Goal: Use online tool/utility: Utilize a website feature to perform a specific function

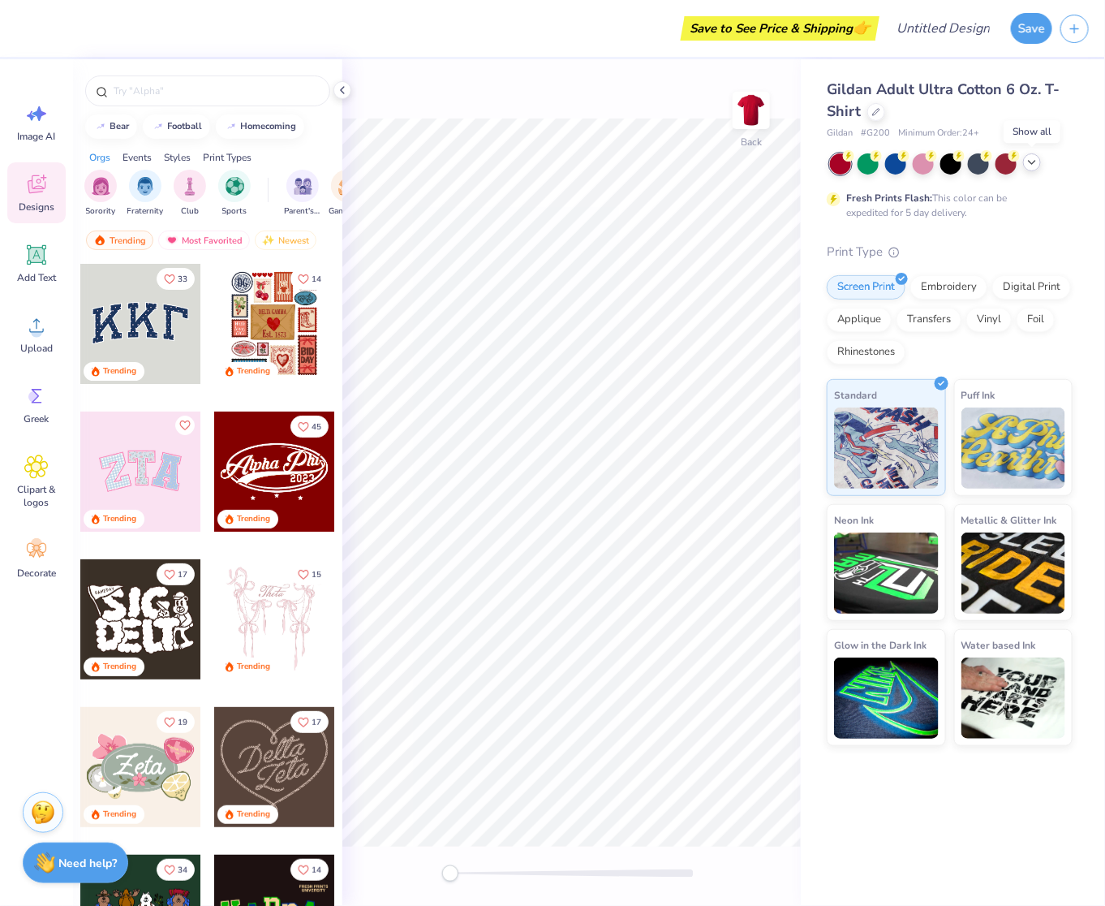
click at [1028, 163] on icon at bounding box center [1032, 162] width 13 height 13
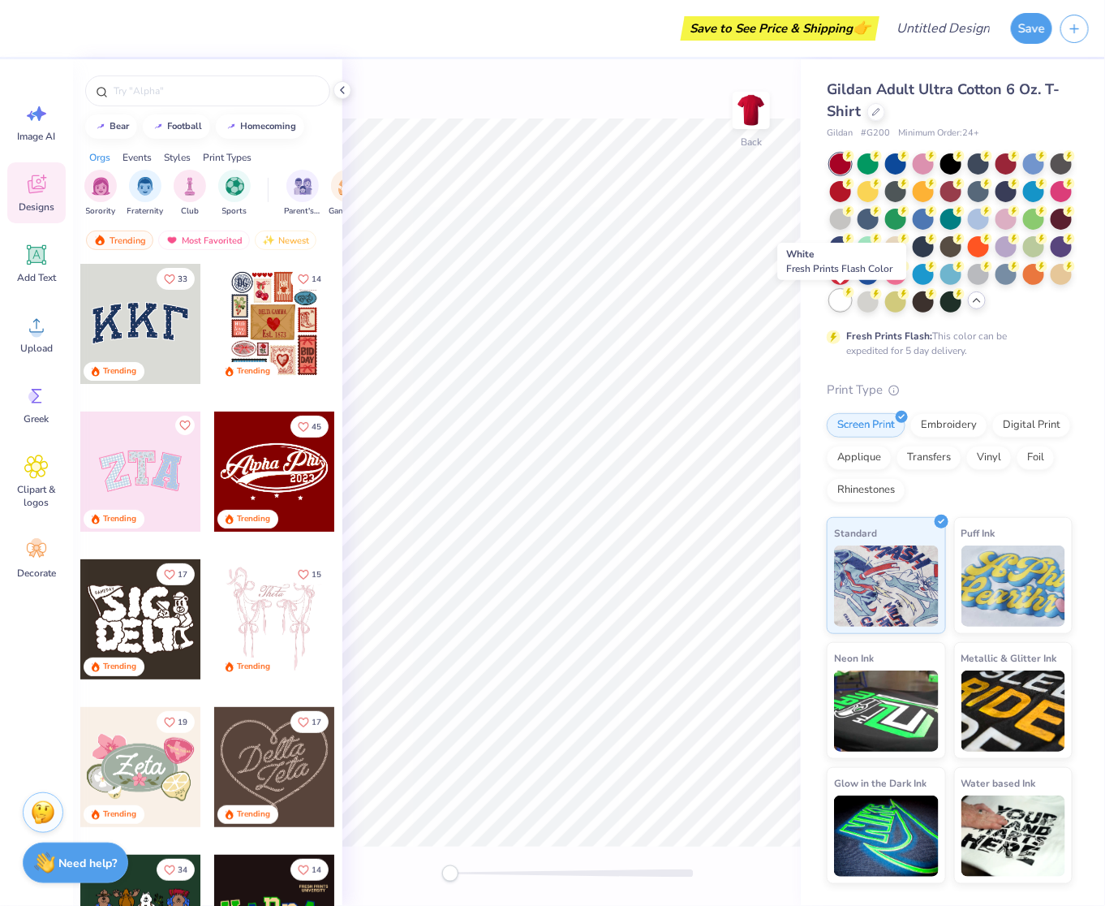
click at [845, 304] on div at bounding box center [840, 300] width 21 height 21
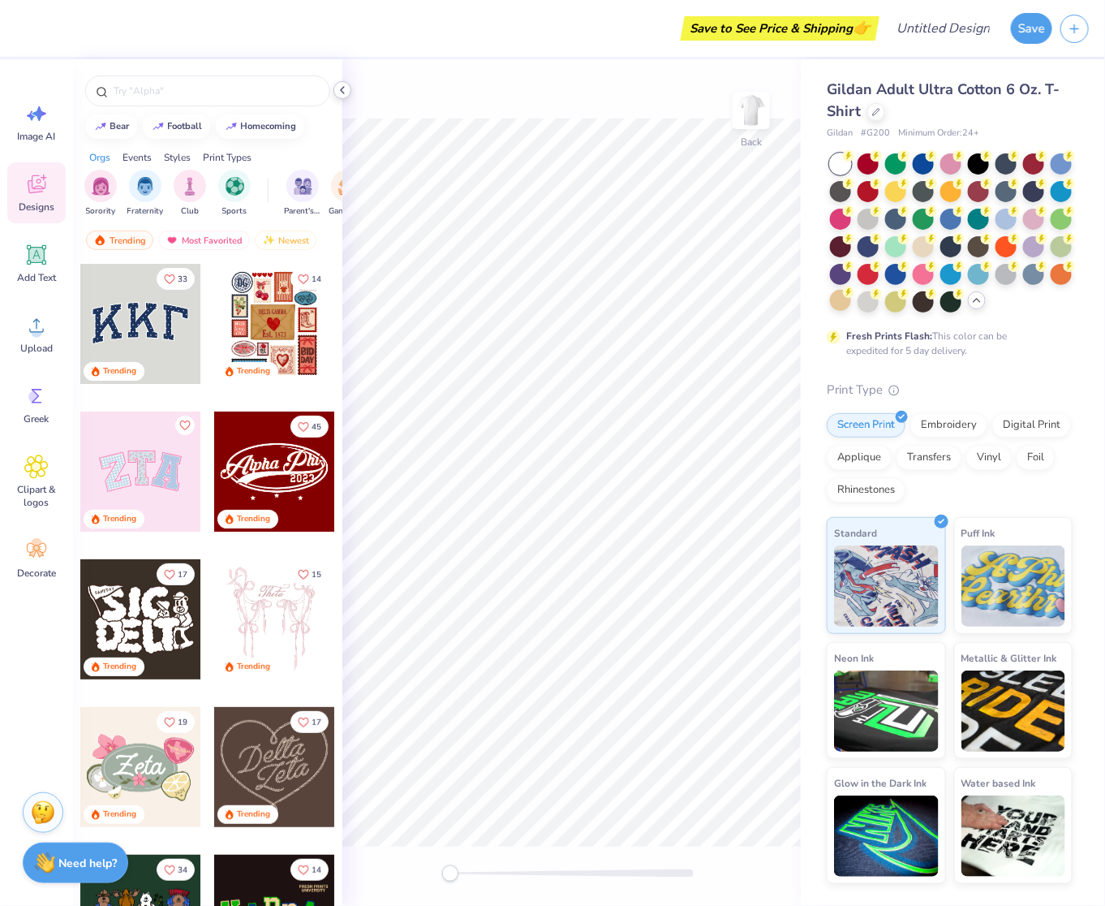
click at [347, 93] on icon at bounding box center [342, 90] width 13 height 13
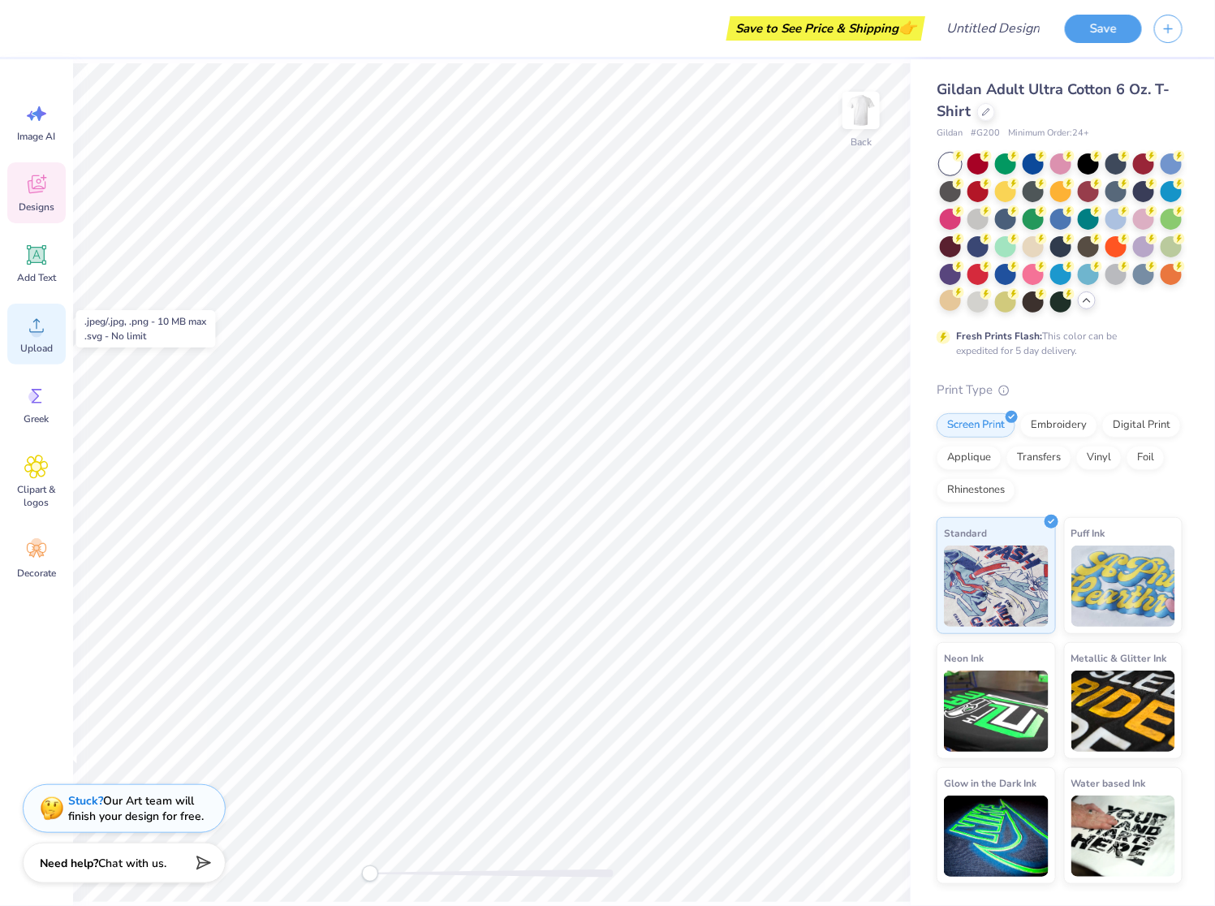
click at [30, 313] on icon at bounding box center [36, 325] width 24 height 24
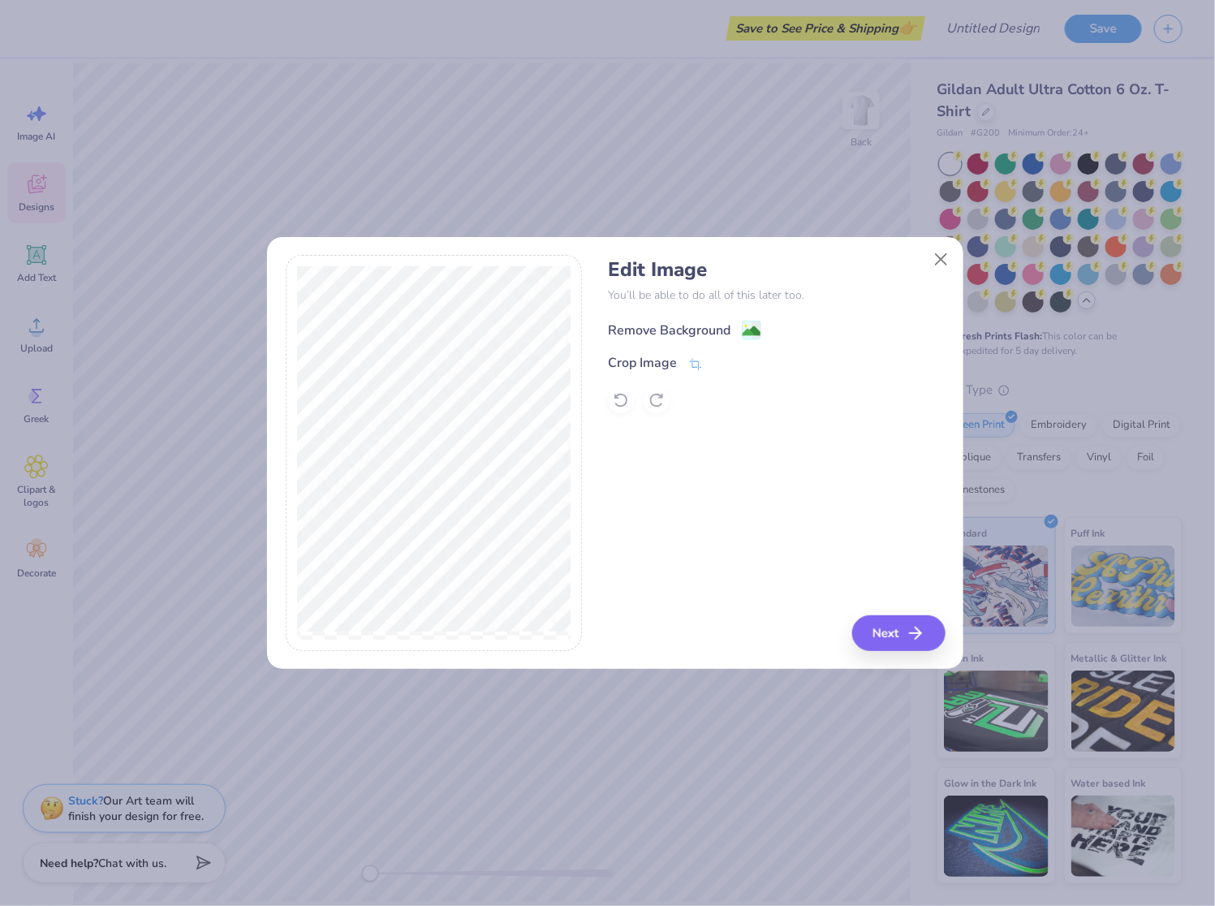
click at [742, 336] on icon at bounding box center [751, 330] width 19 height 19
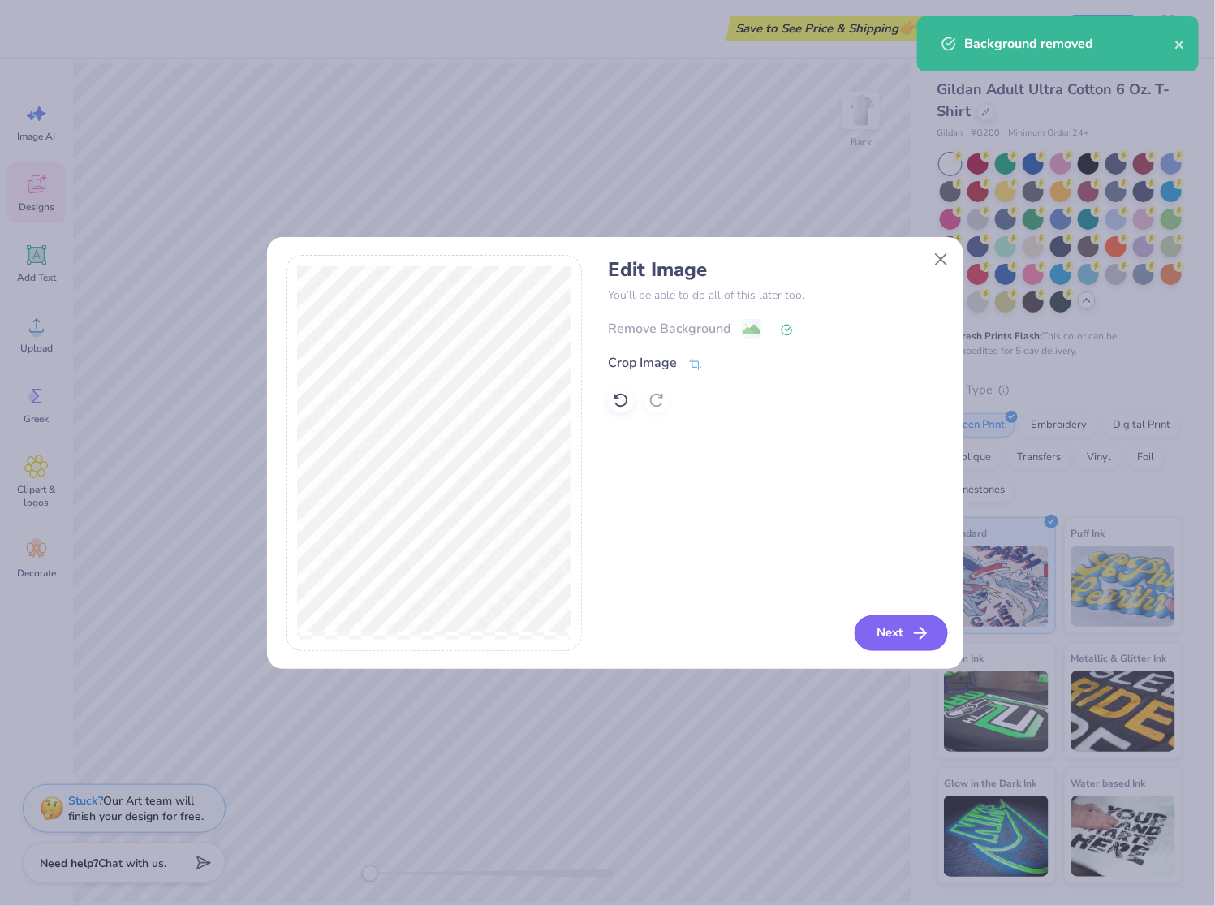
click at [895, 639] on button "Next" at bounding box center [901, 633] width 93 height 36
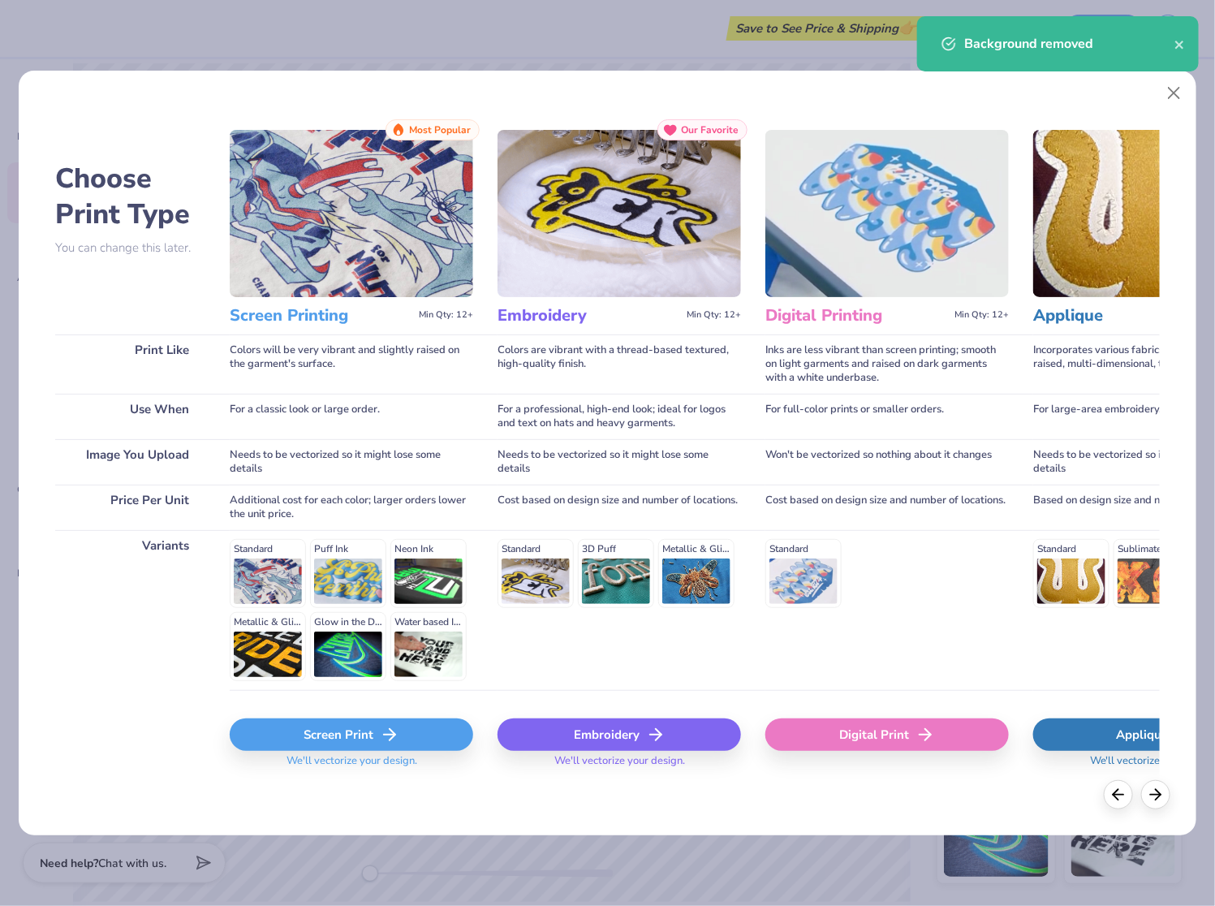
click at [405, 737] on div "Screen Print" at bounding box center [351, 734] width 243 height 32
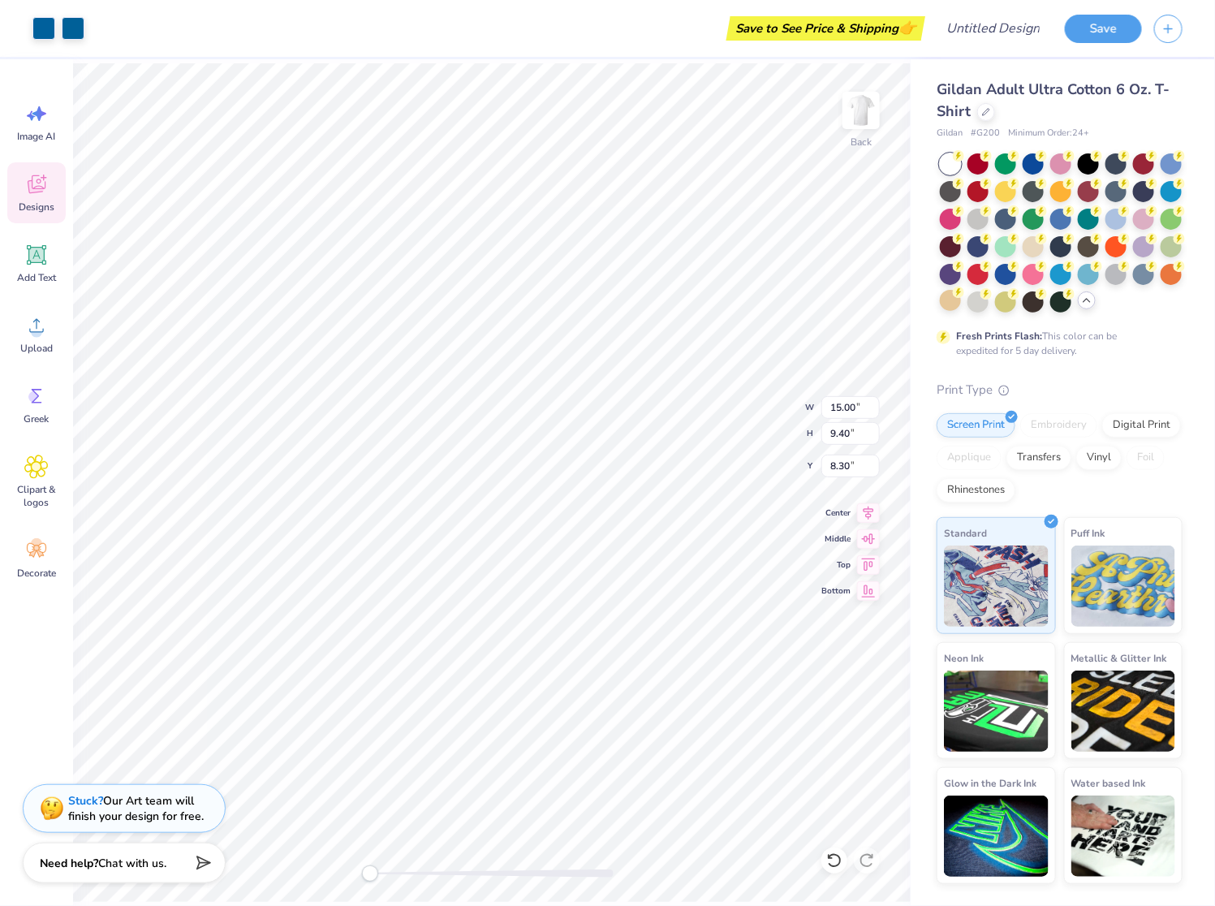
type input "11.51"
type input "7.21"
type input "6.35"
type input "10.66"
type input "6.68"
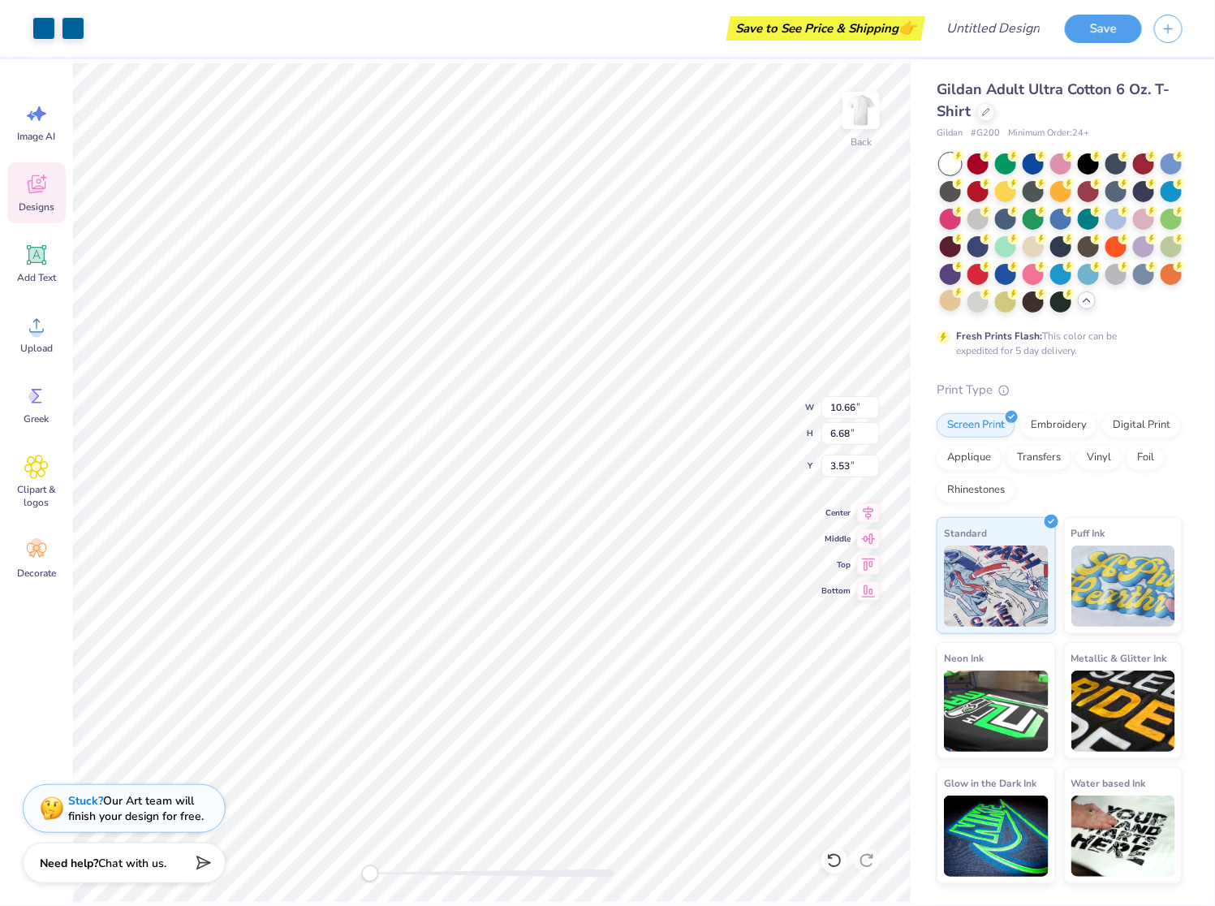
type input "3.53"
type input "10.84"
type input "6.80"
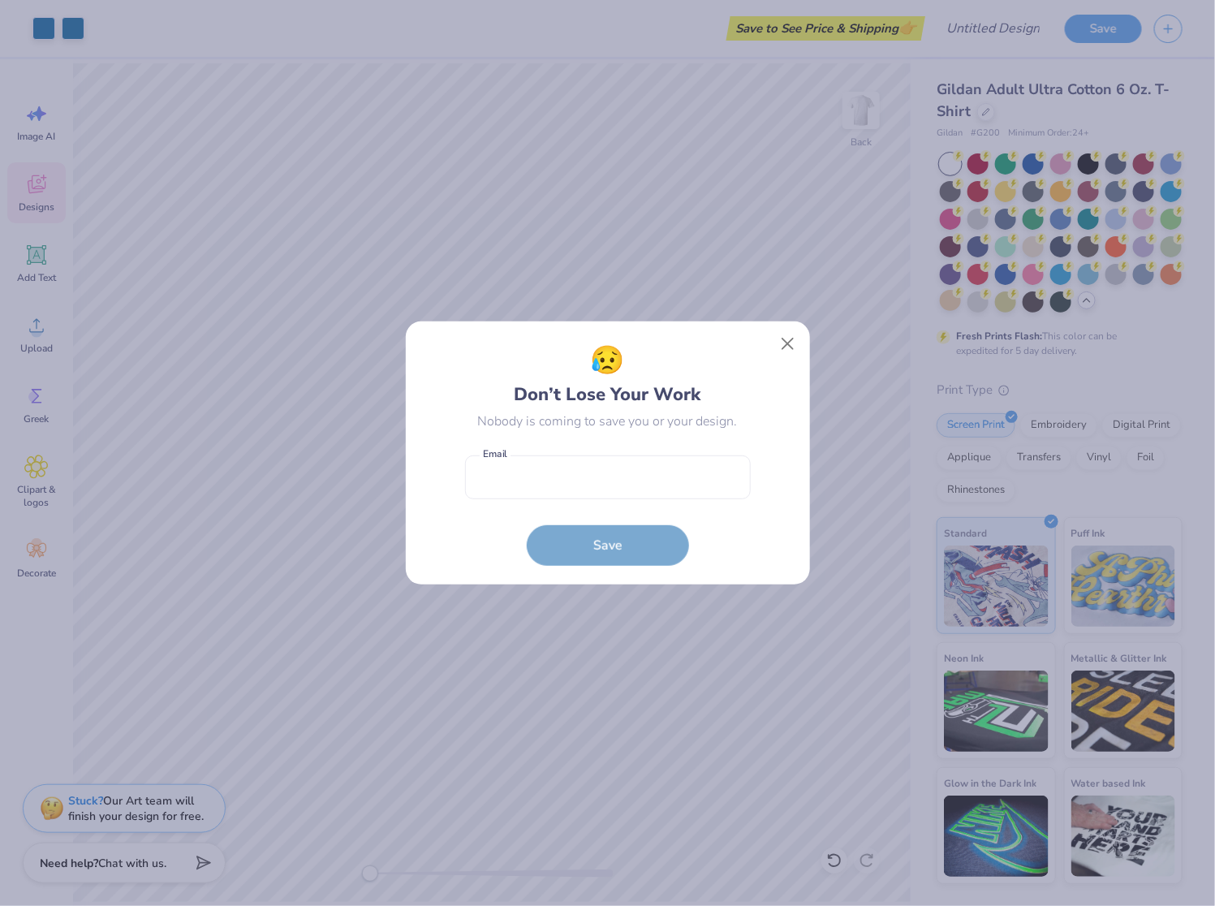
drag, startPoint x: 561, startPoint y: 519, endPoint x: 555, endPoint y: 496, distance: 24.2
click at [561, 519] on form "Email is a required field Email Save" at bounding box center [608, 506] width 286 height 119
click at [554, 469] on input "email" at bounding box center [608, 477] width 286 height 45
type input "[EMAIL_ADDRESS][DOMAIN_NAME]"
click at [637, 541] on button "Save" at bounding box center [608, 541] width 162 height 41
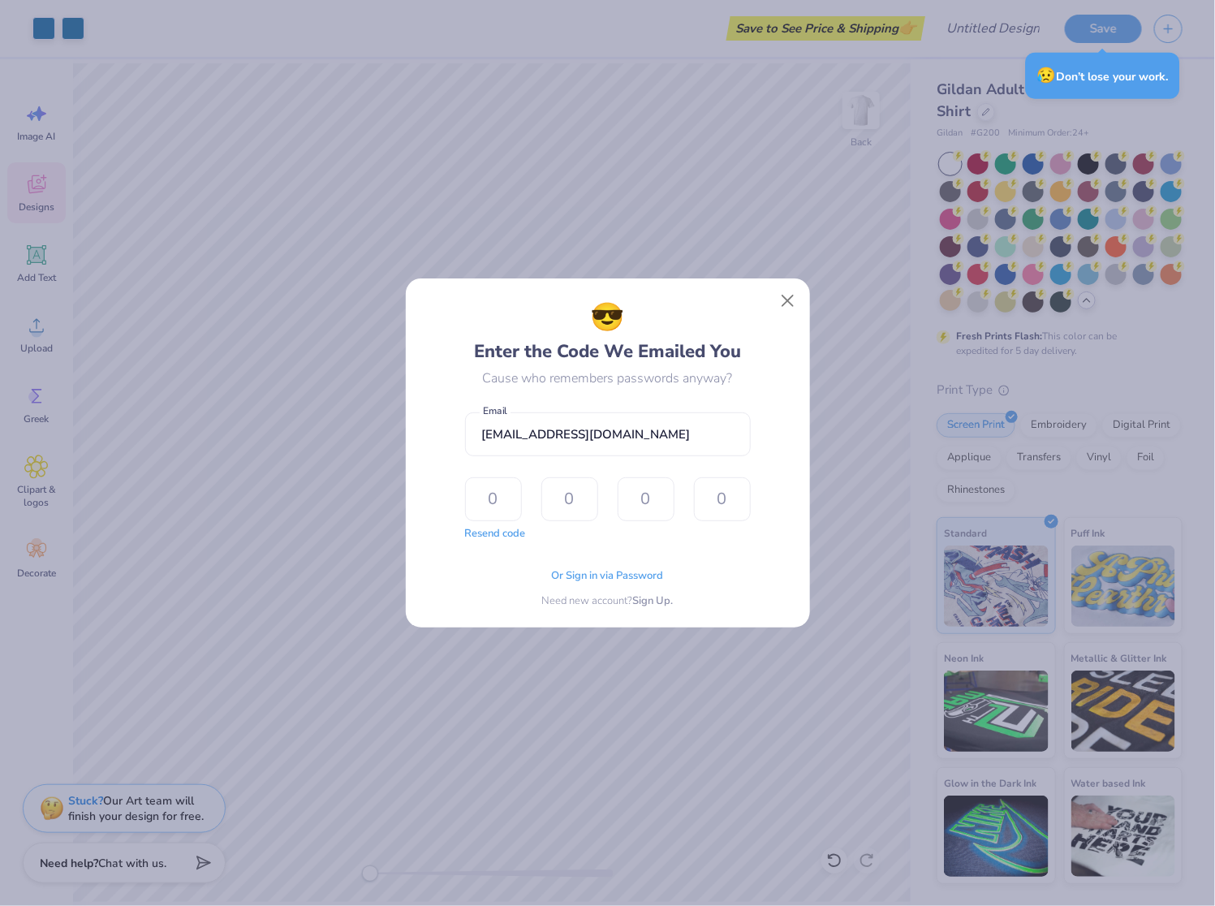
click at [656, 365] on div "😎 Enter the Code We Emailed You Cause who remembers passwords anyway?" at bounding box center [608, 342] width 286 height 91
click at [778, 295] on button "Close" at bounding box center [787, 301] width 31 height 31
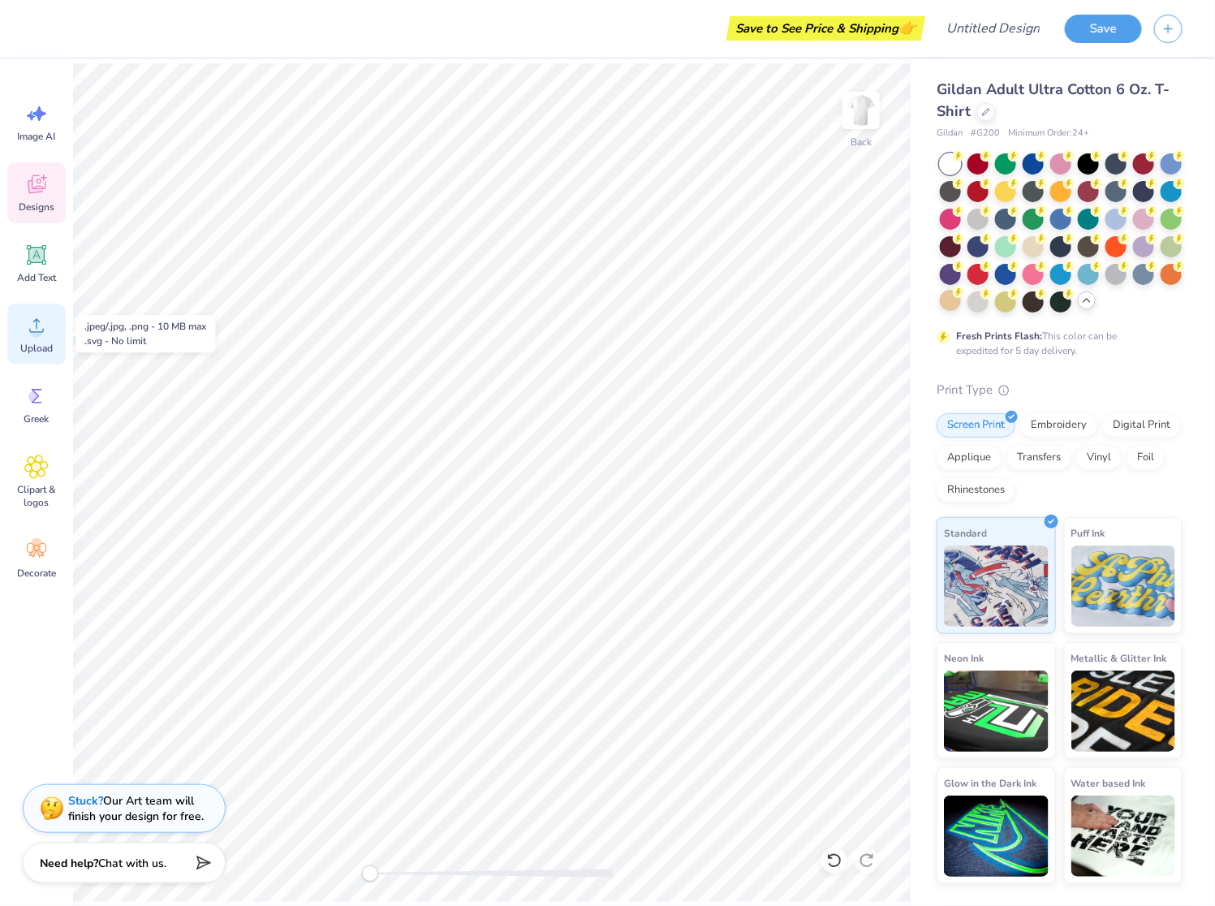
click at [37, 319] on icon at bounding box center [36, 326] width 15 height 14
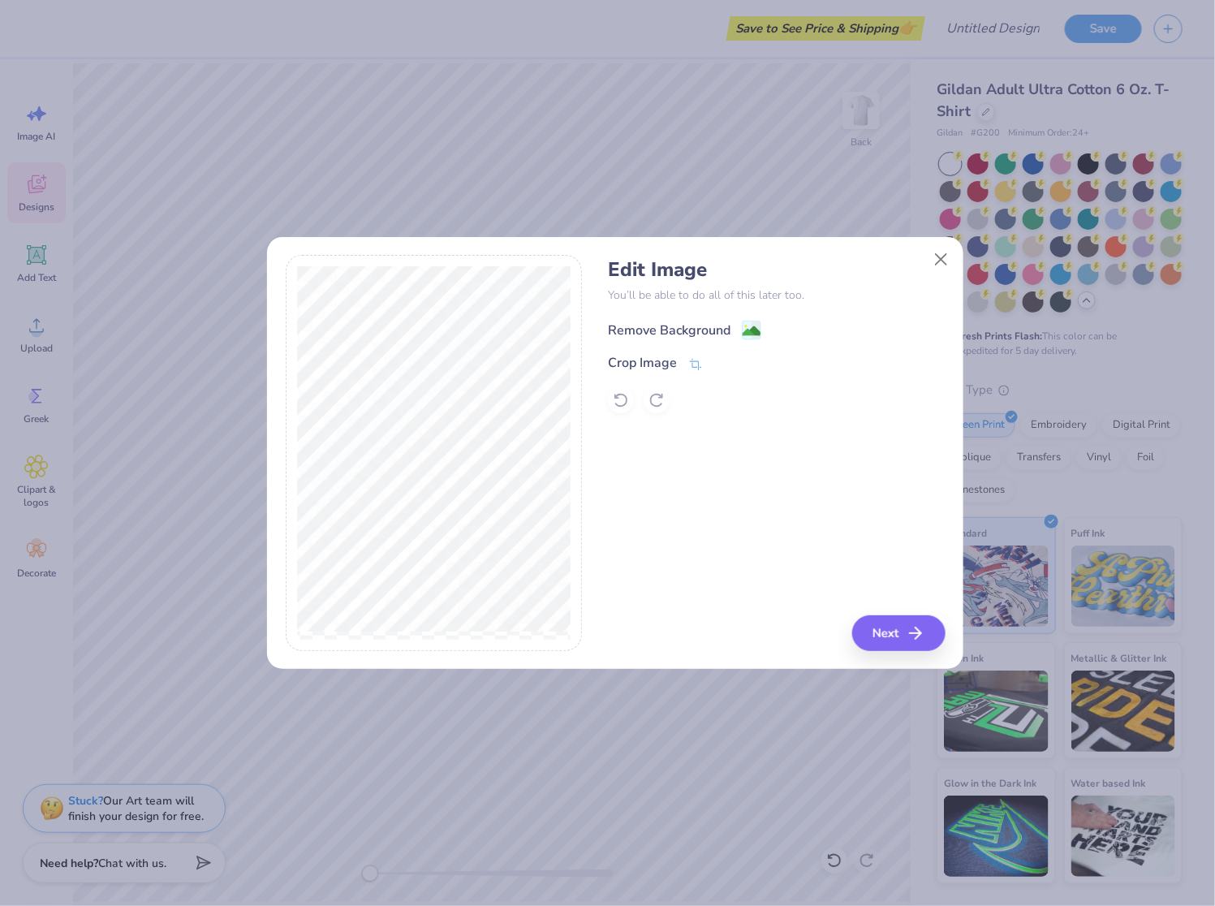
click at [737, 325] on div "Remove Background" at bounding box center [684, 330] width 153 height 20
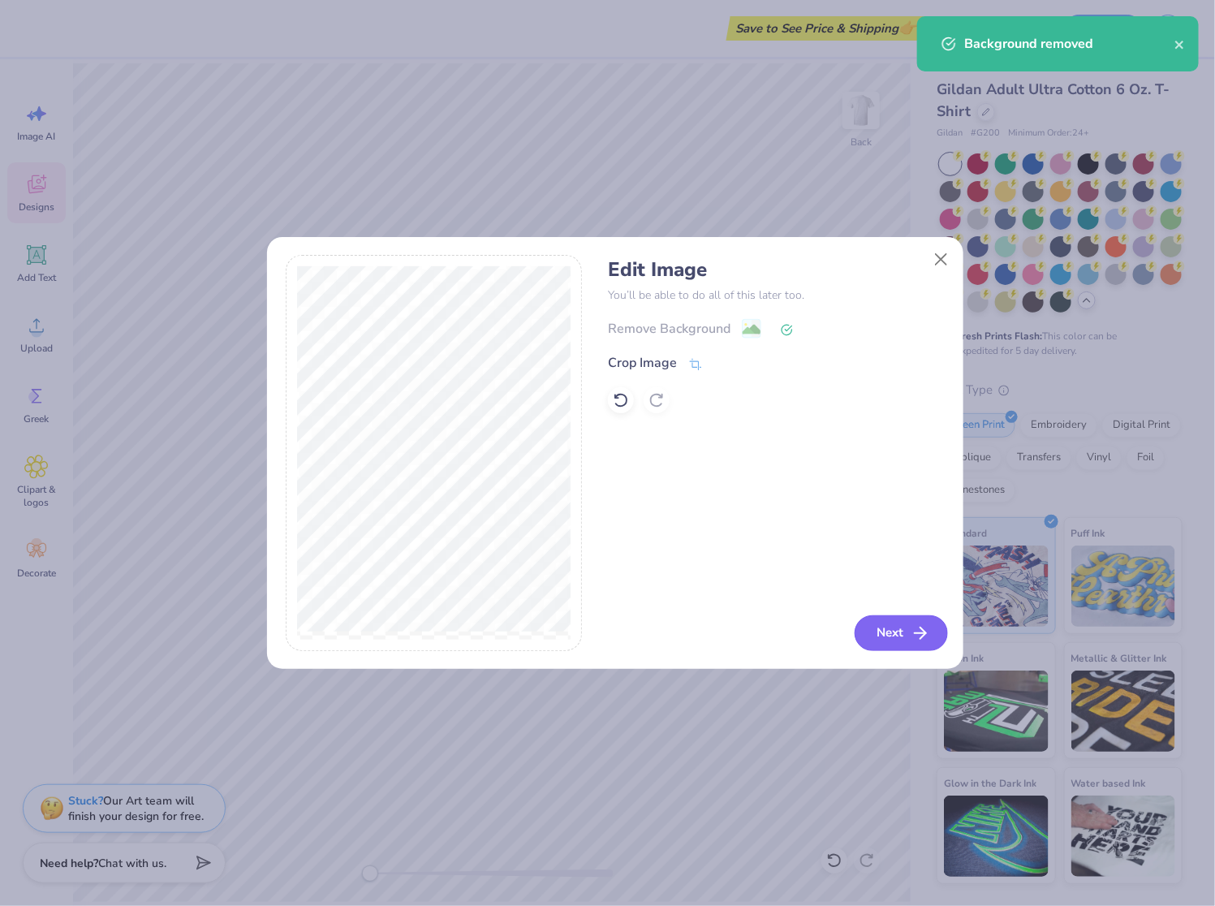
click at [896, 639] on button "Next" at bounding box center [901, 633] width 93 height 36
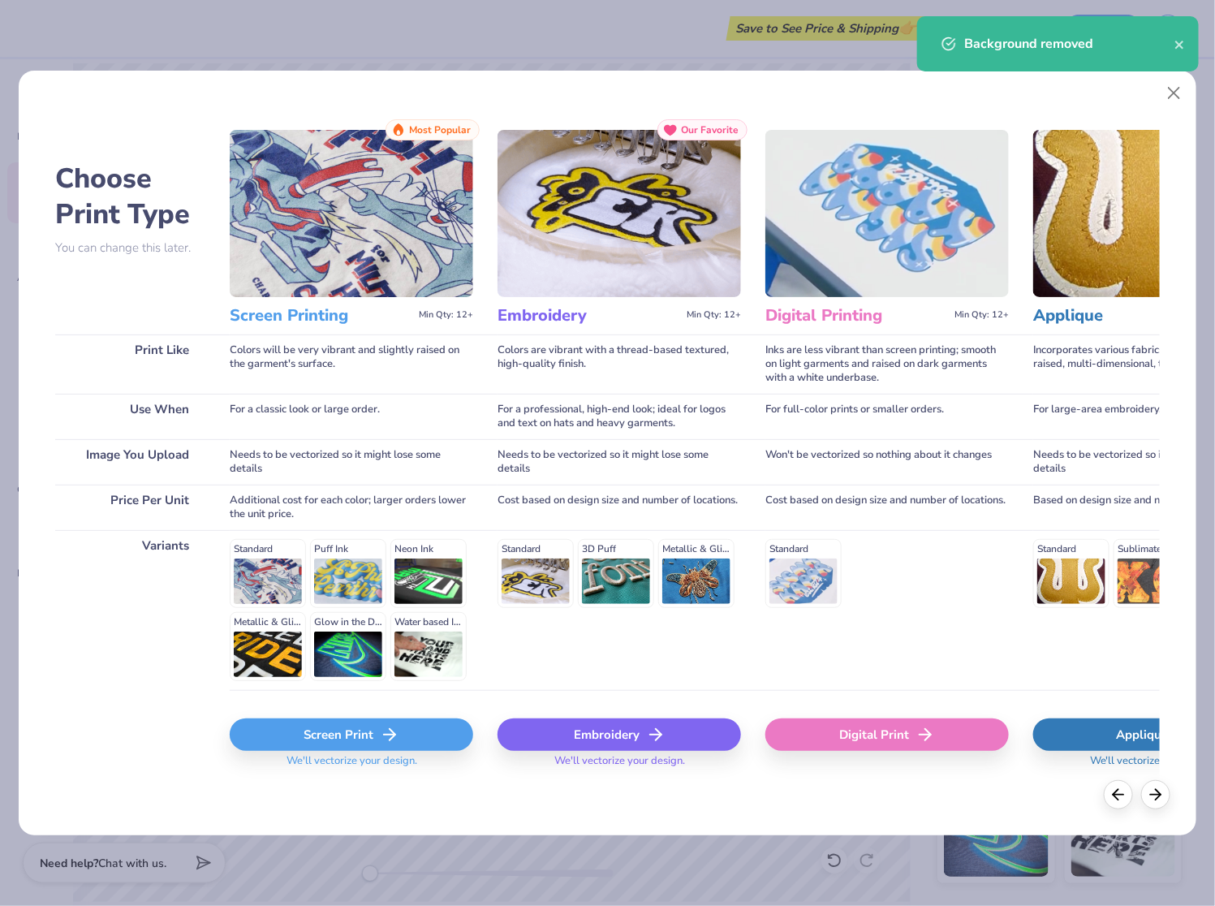
click at [331, 736] on div "Screen Print" at bounding box center [351, 734] width 243 height 32
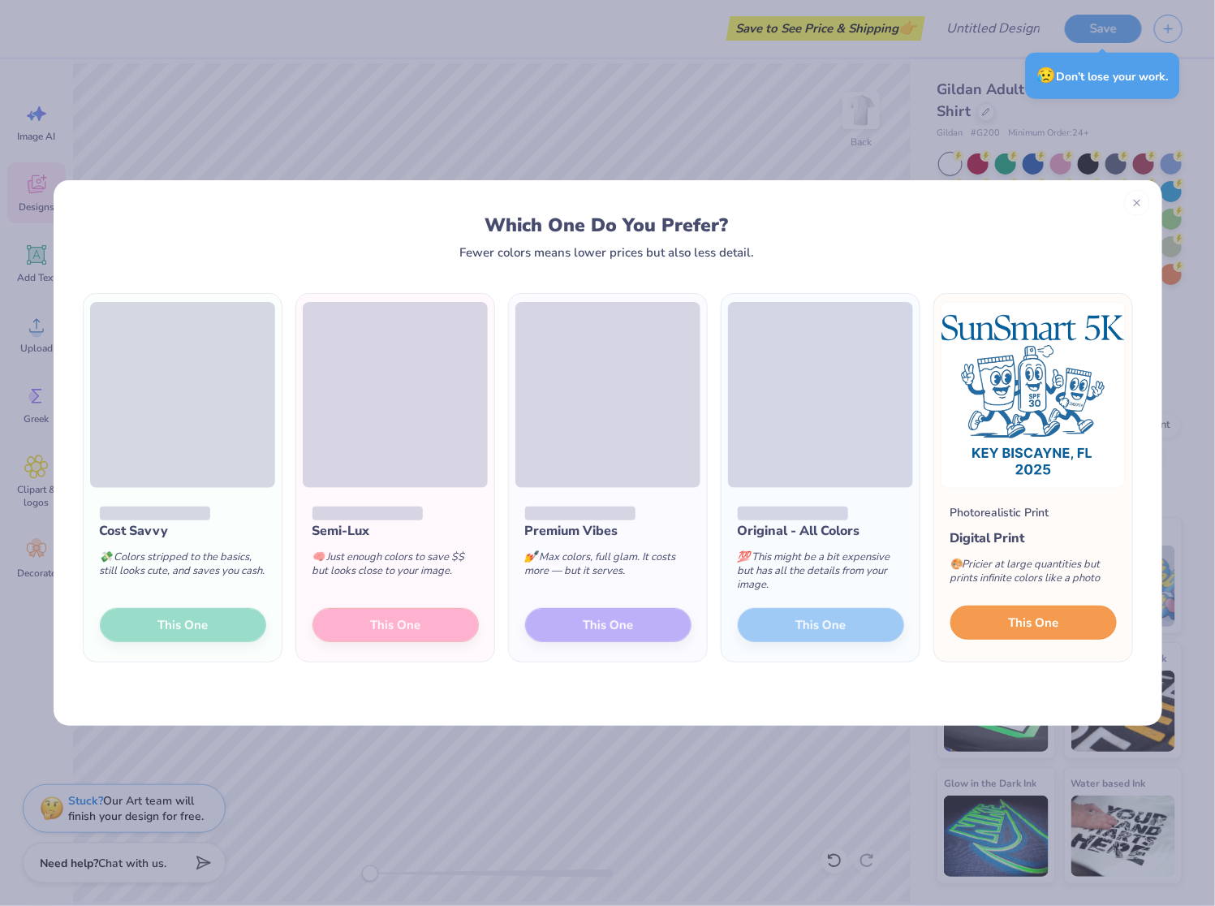
click at [973, 625] on button "This One" at bounding box center [1033, 622] width 166 height 34
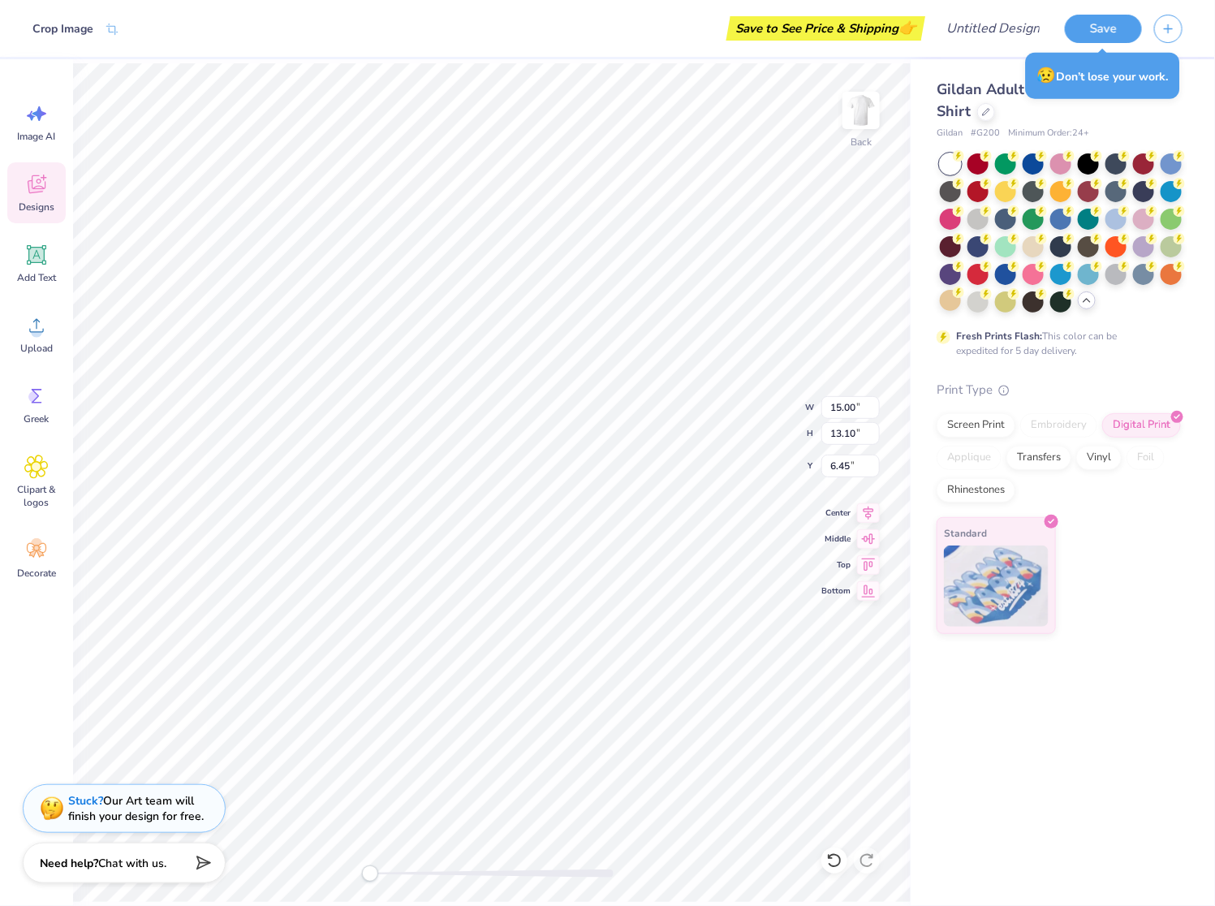
type input "10.59"
type input "9.25"
type input "8.60"
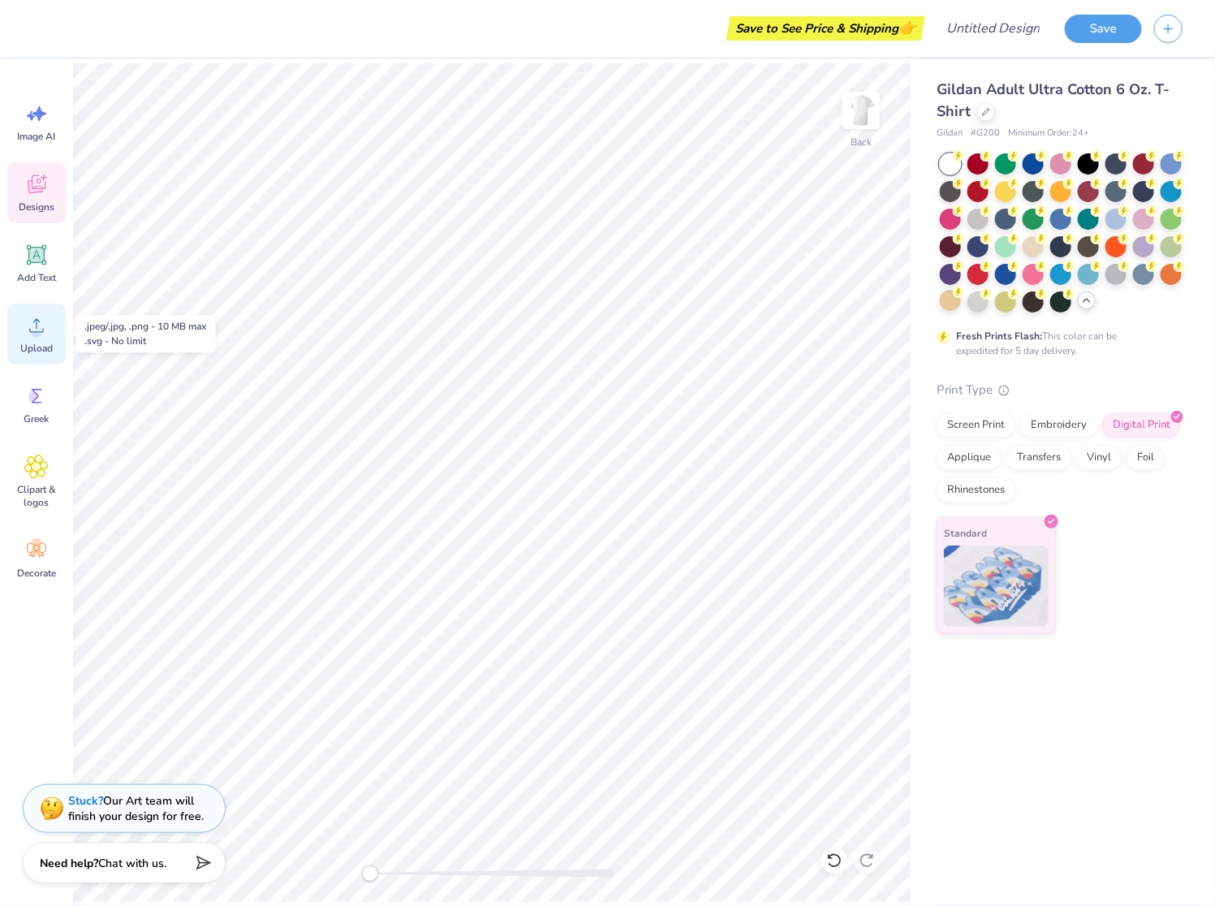
click at [15, 327] on div "Upload" at bounding box center [36, 334] width 58 height 61
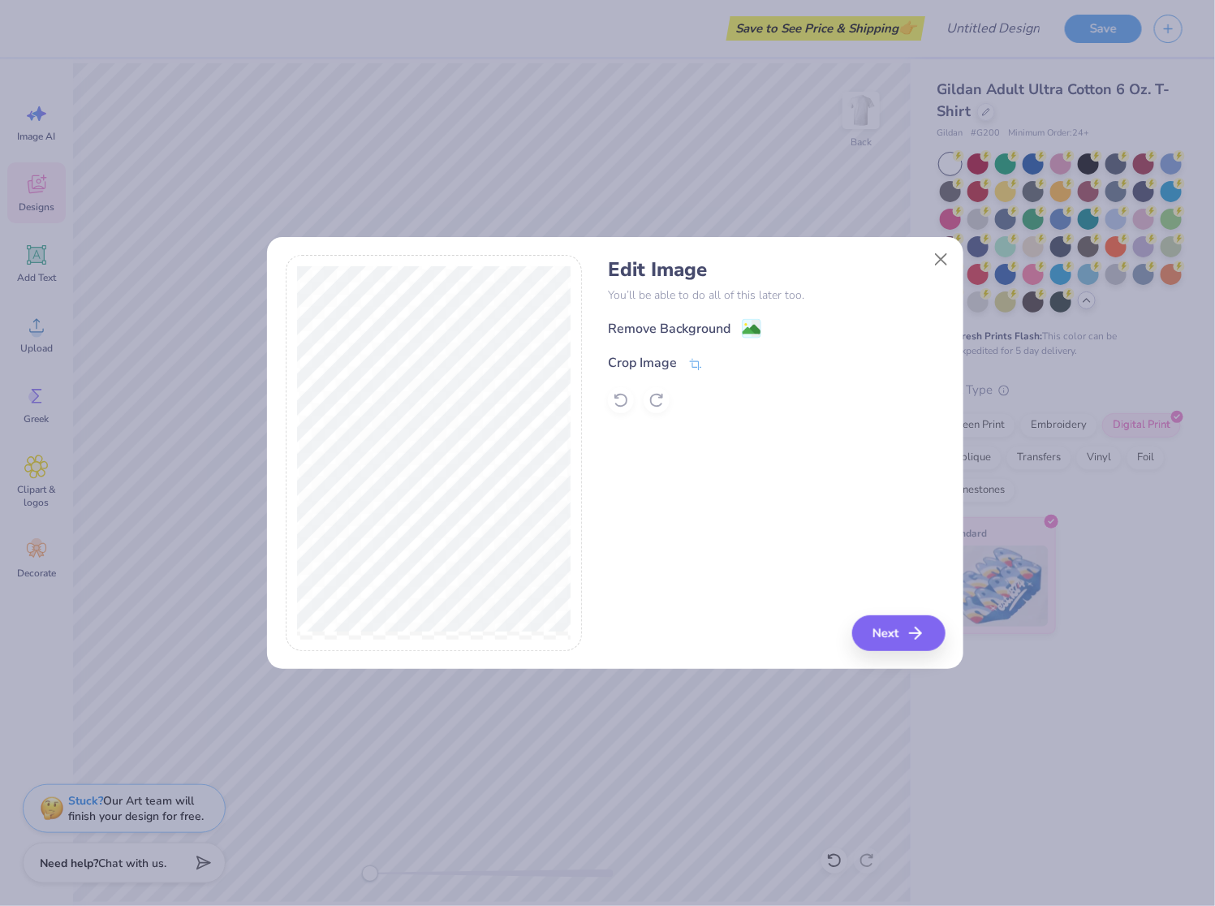
click at [748, 334] on image at bounding box center [752, 330] width 18 height 18
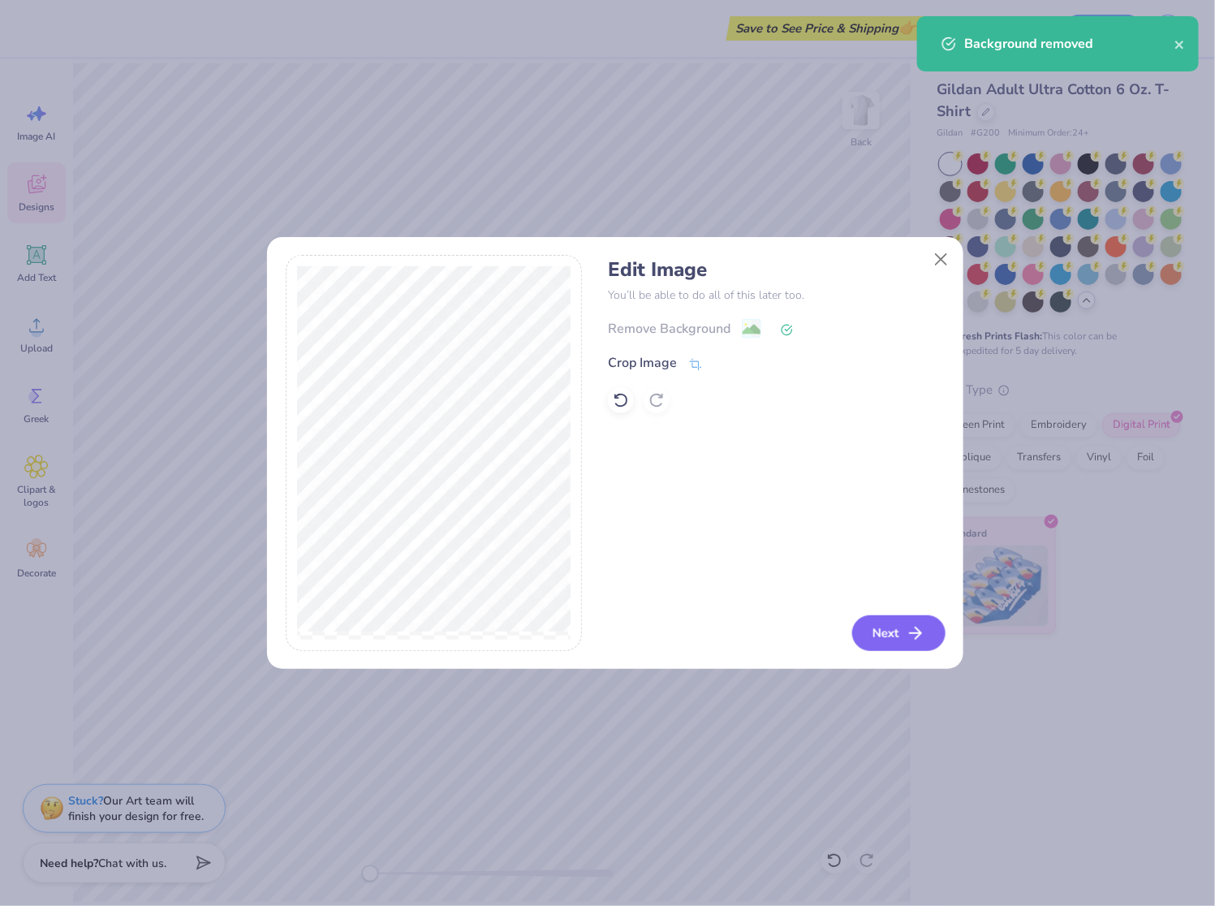
click at [911, 634] on icon "button" at bounding box center [915, 632] width 19 height 19
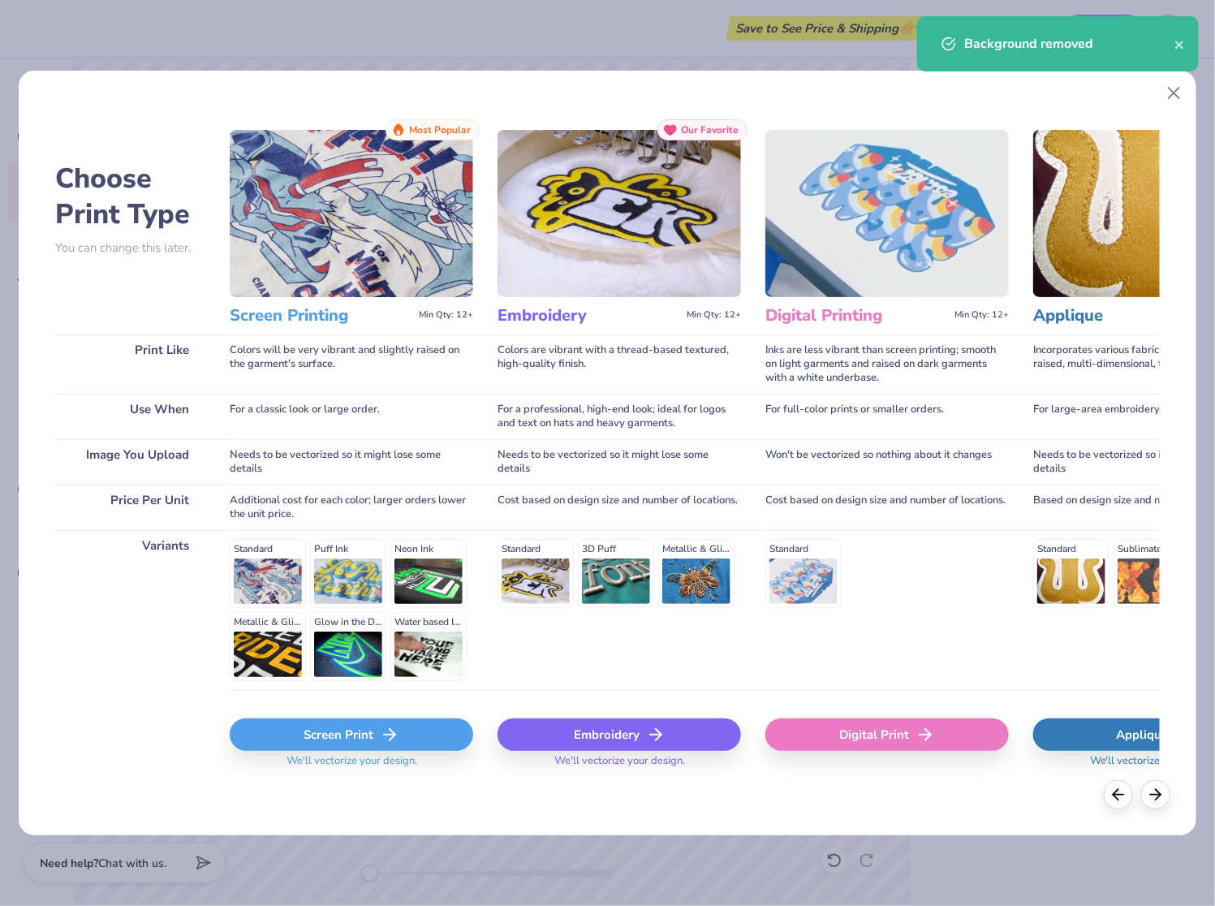
click at [405, 727] on div "Screen Print" at bounding box center [351, 734] width 243 height 32
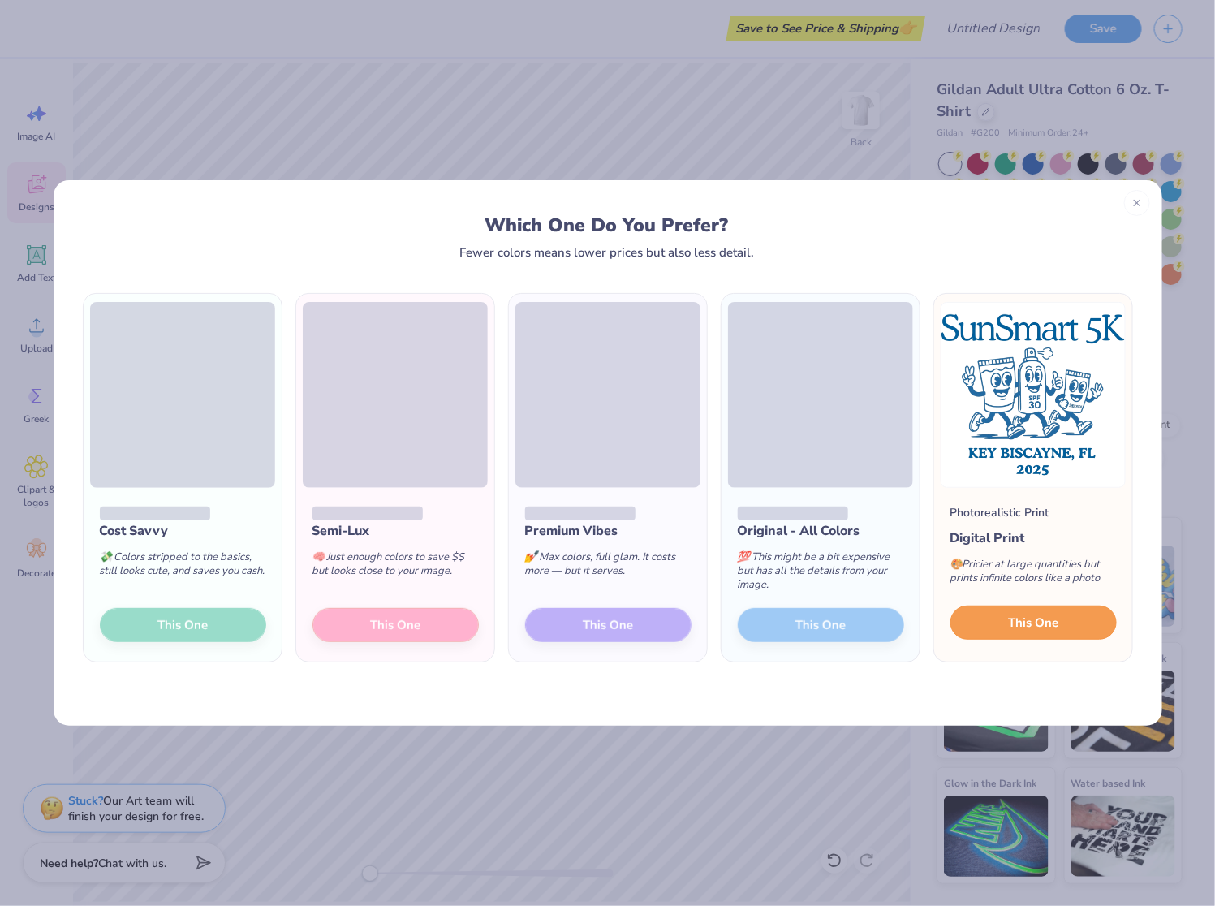
click at [993, 612] on button "This One" at bounding box center [1033, 622] width 166 height 34
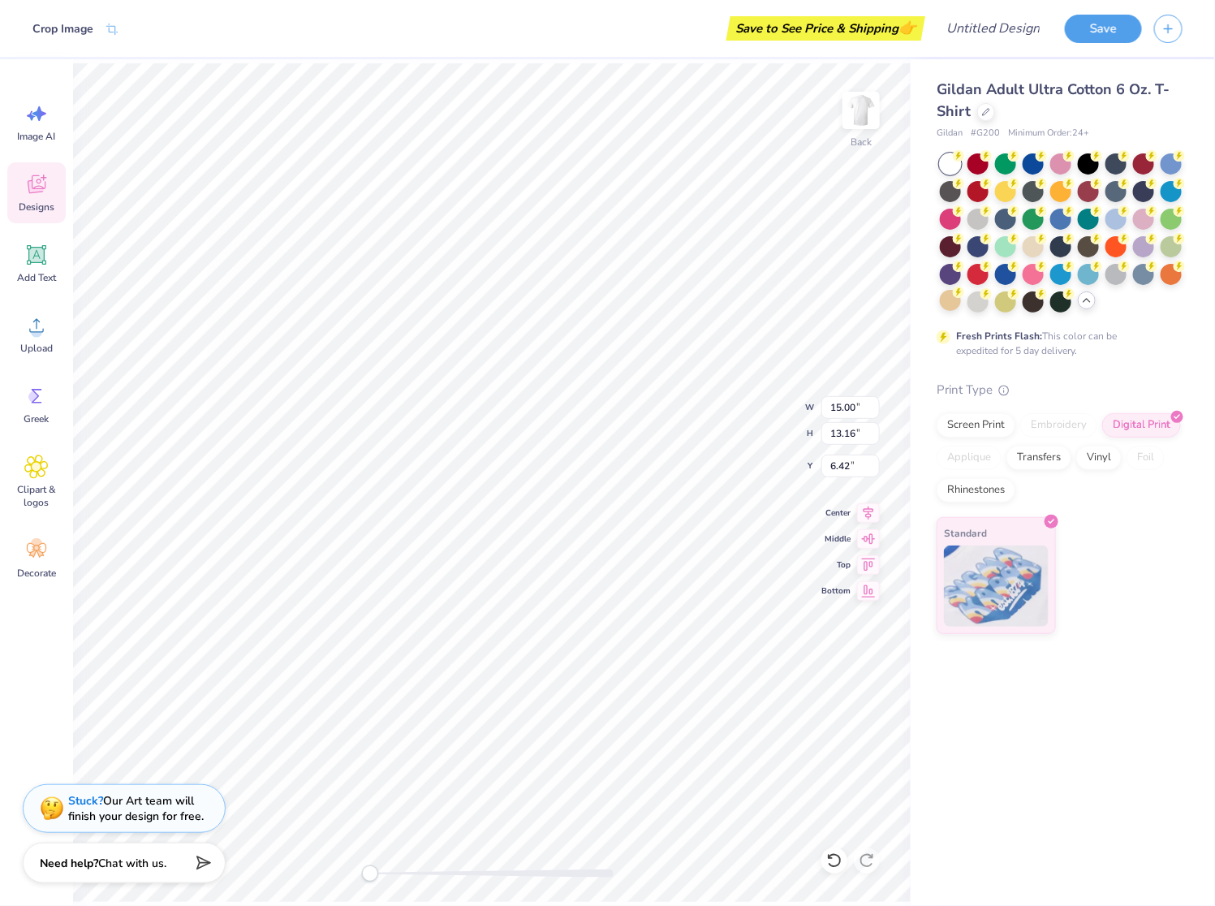
type input "10.01"
type input "8.78"
type input "9.48"
